Goal: Check status: Check status

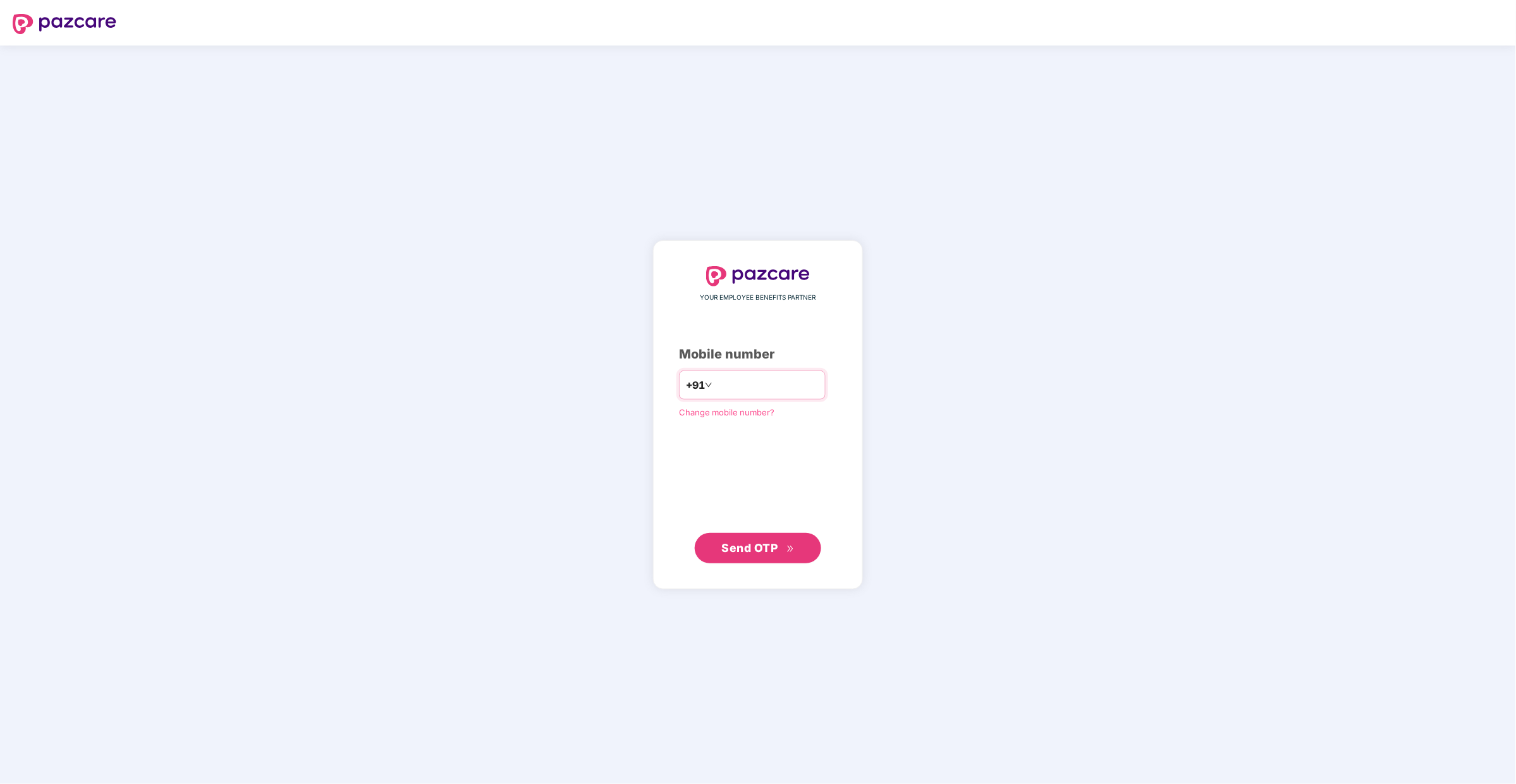
type input "**********"
click at [751, 555] on span "Send OTP" at bounding box center [758, 548] width 73 height 17
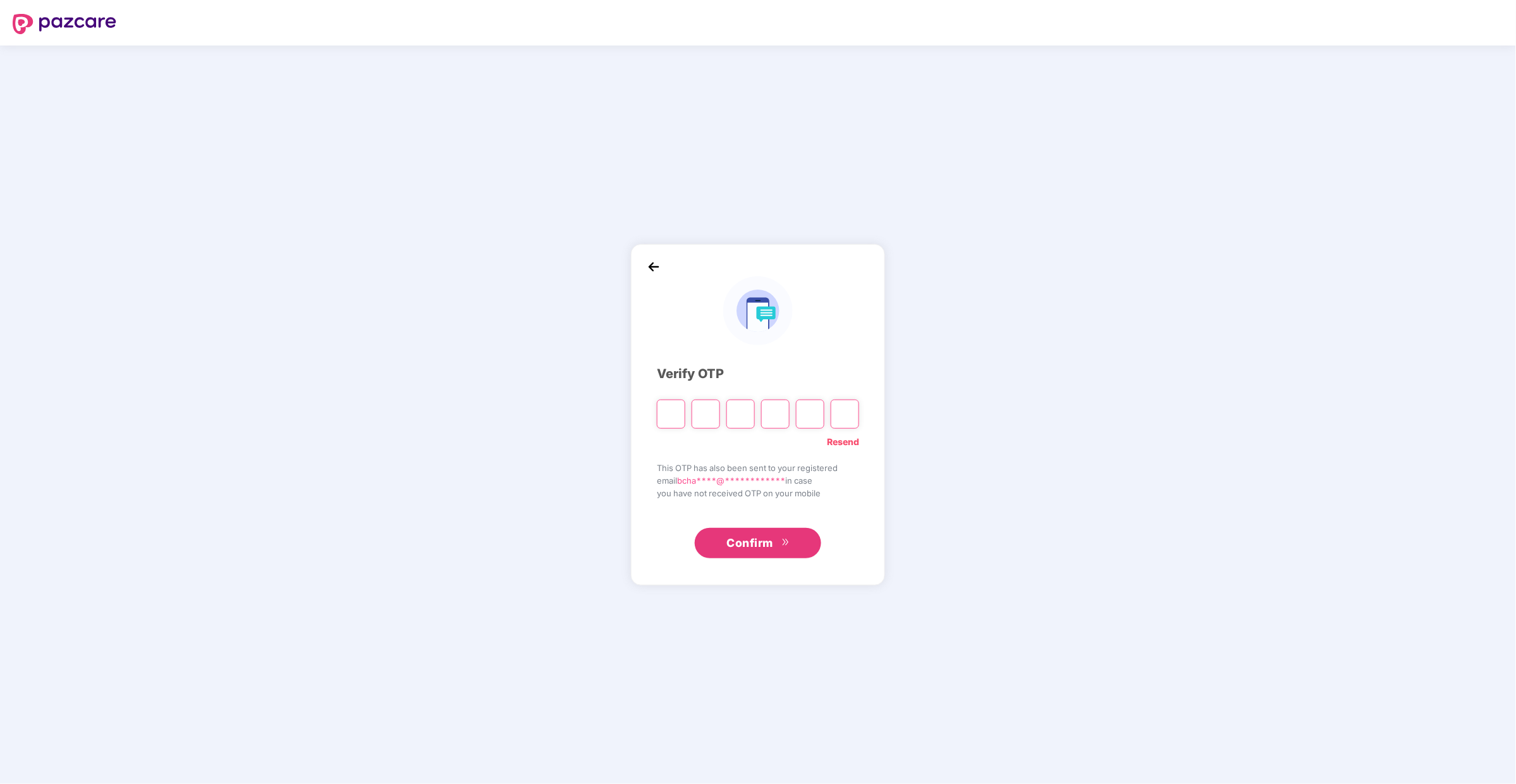
type input "*"
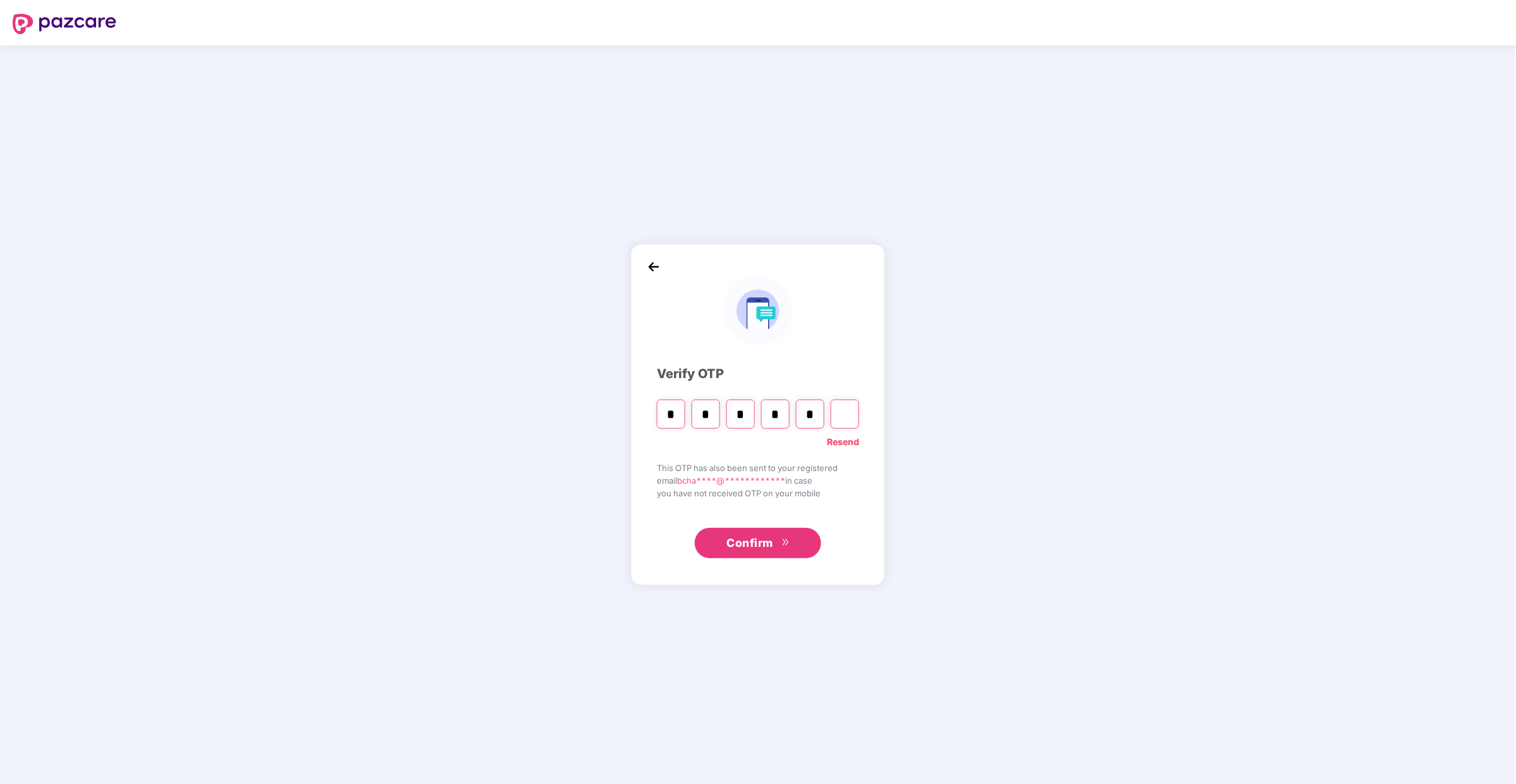
type input "*"
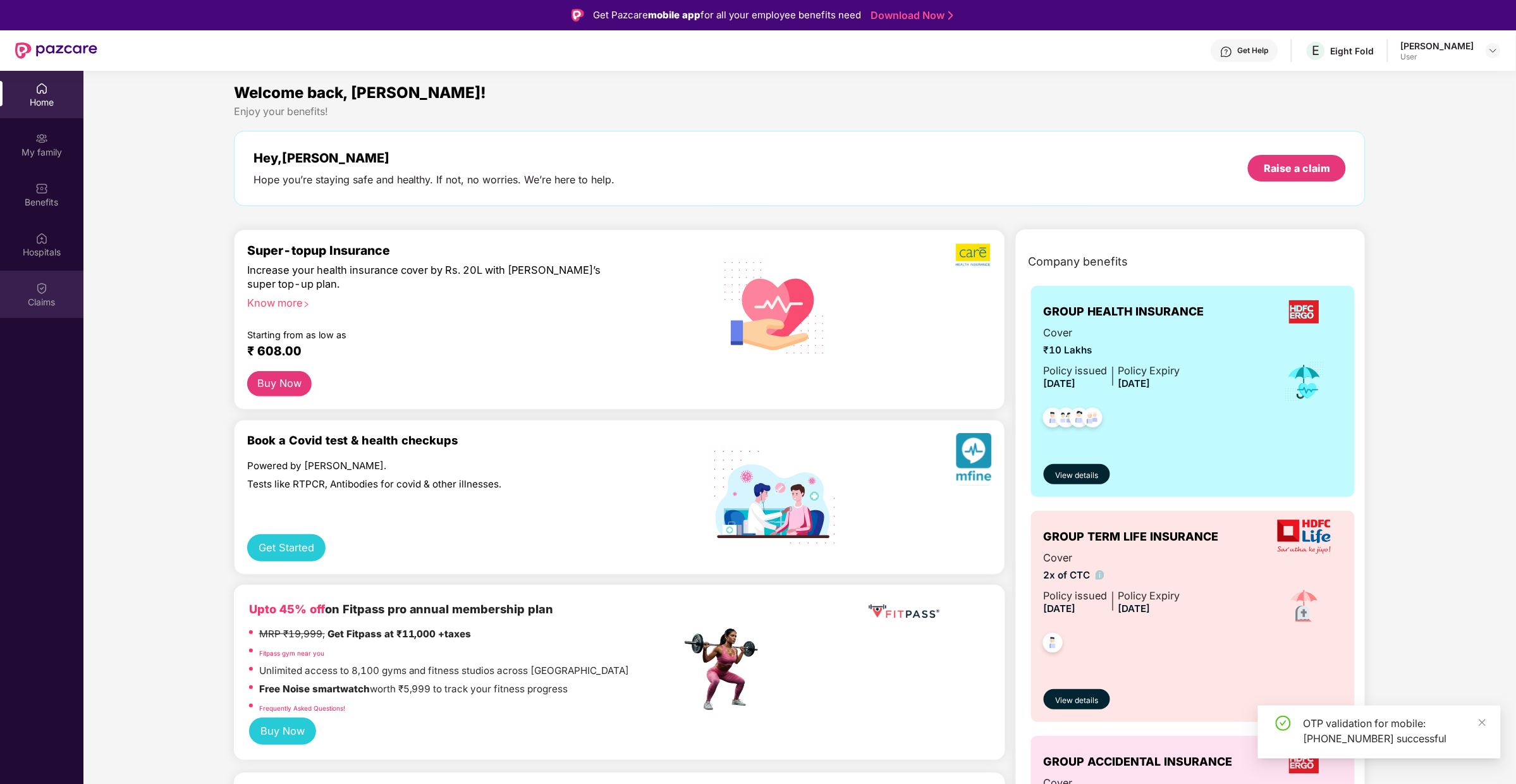
click at [45, 292] on img at bounding box center [42, 287] width 13 height 13
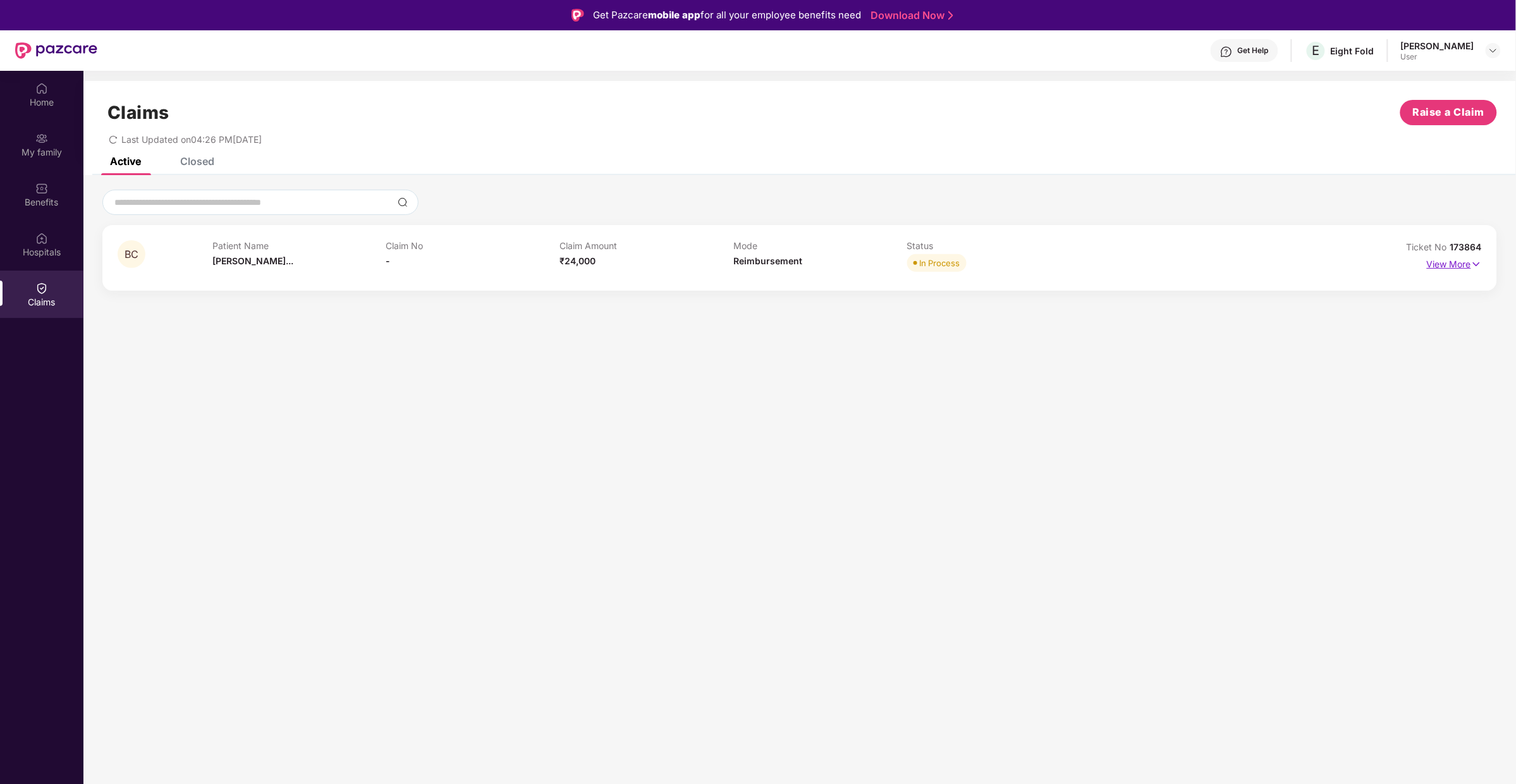
click at [1473, 261] on img at bounding box center [1476, 264] width 11 height 14
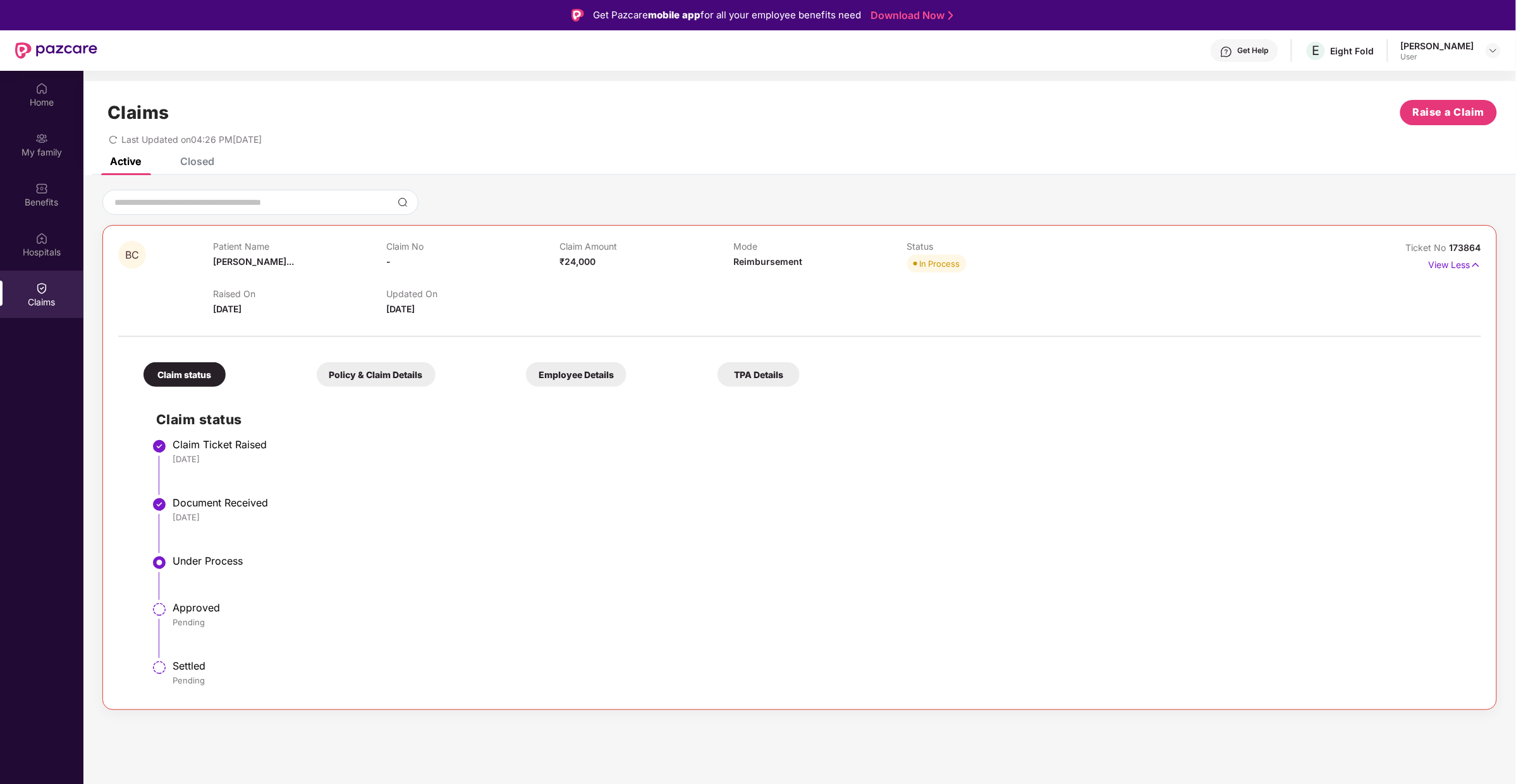
click at [204, 378] on div "Claim status" at bounding box center [184, 374] width 82 height 24
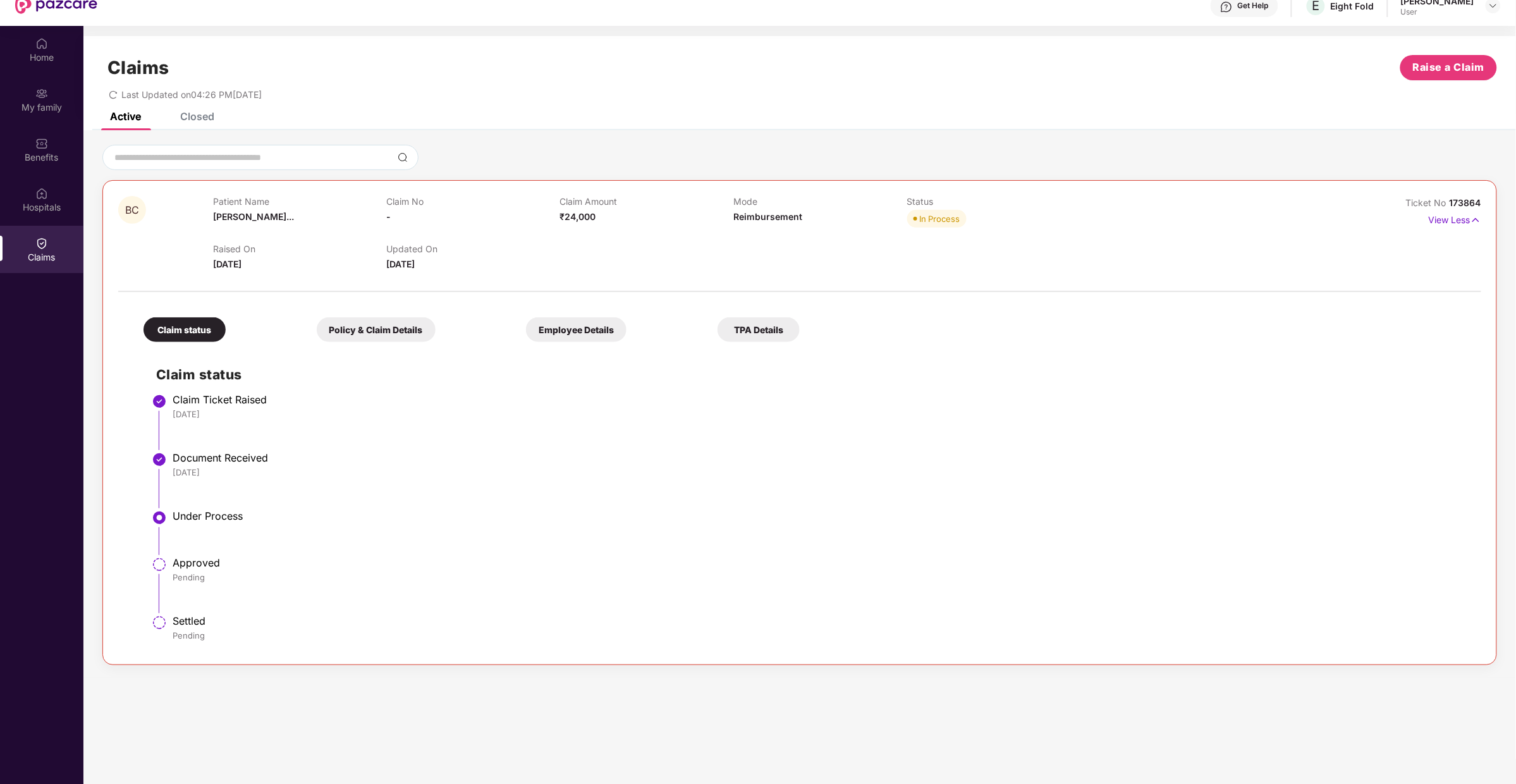
click at [397, 329] on div "Policy & Claim Details" at bounding box center [376, 329] width 119 height 24
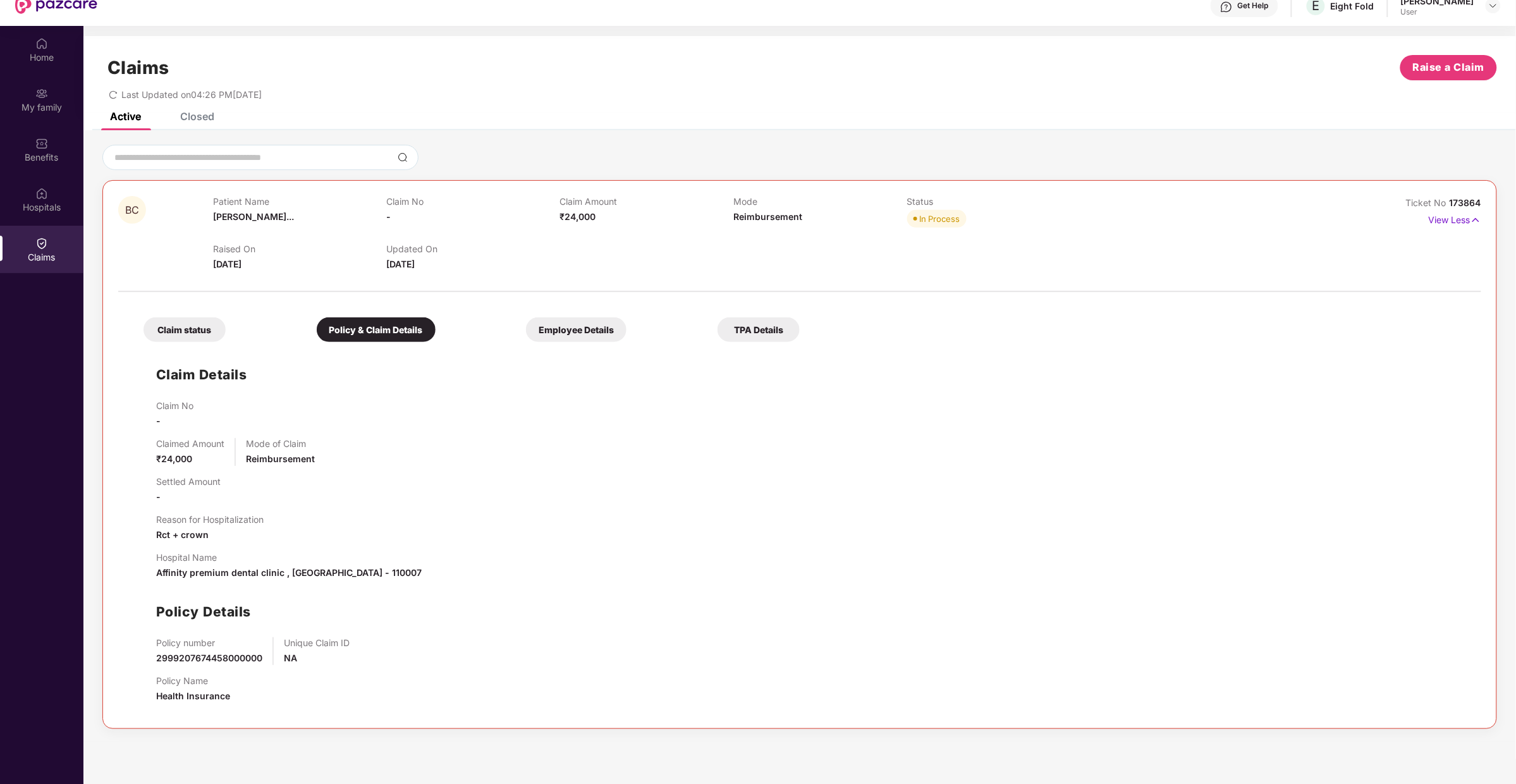
click at [594, 335] on div "Employee Details" at bounding box center [576, 329] width 101 height 24
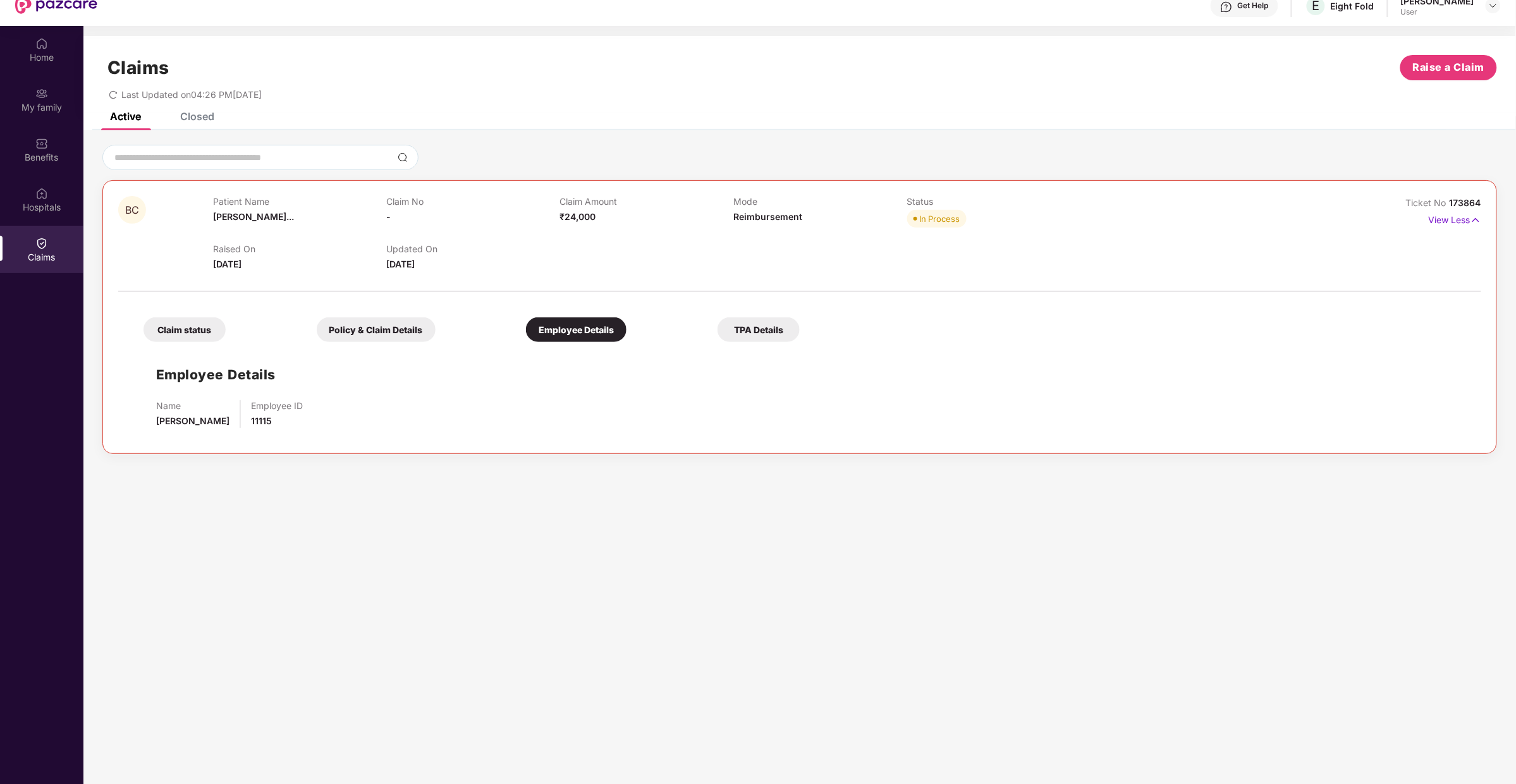
click at [758, 336] on div "TPA Details" at bounding box center [758, 329] width 82 height 24
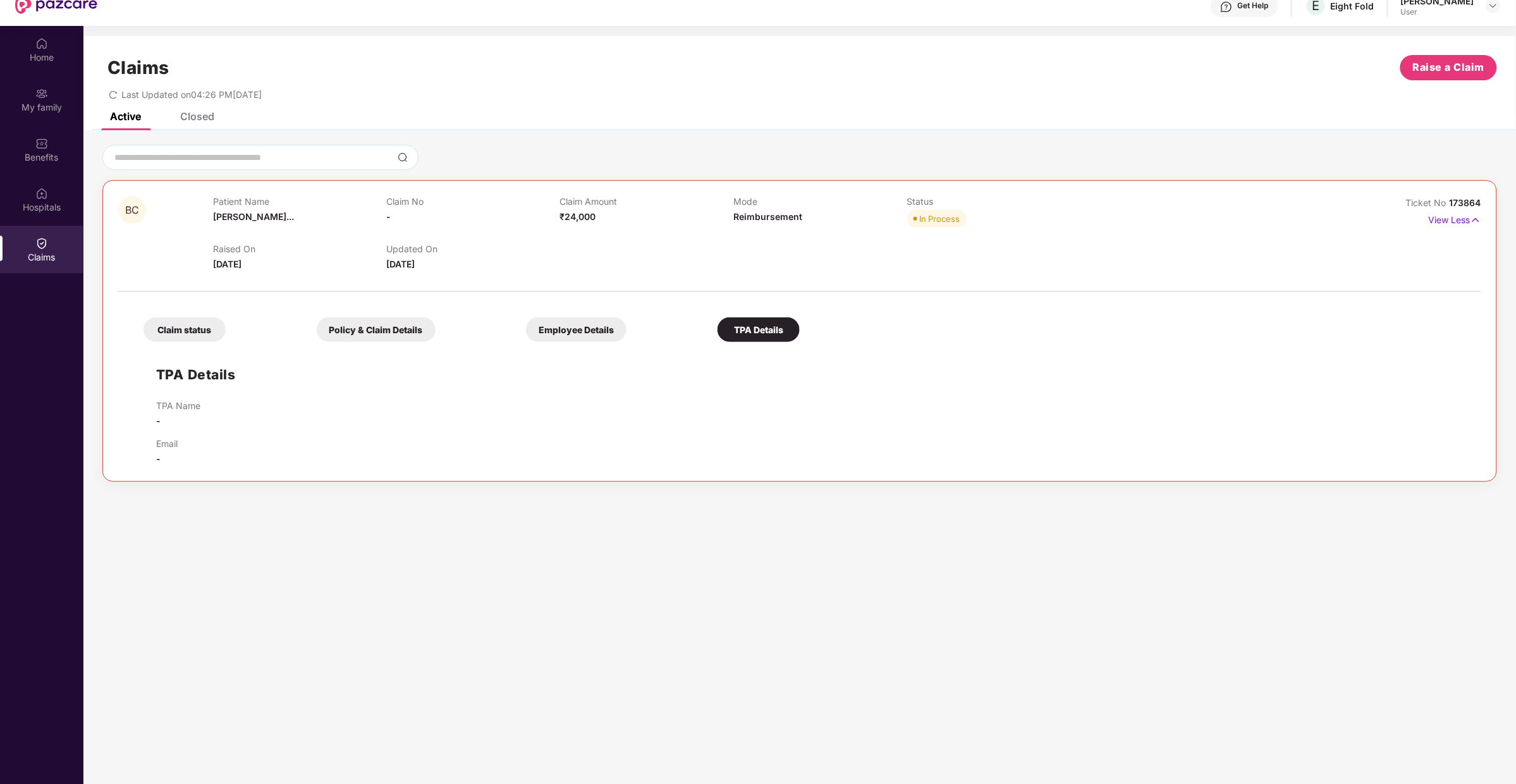
click at [183, 327] on div "Claim status" at bounding box center [184, 329] width 82 height 24
